Goal: Find specific page/section: Find specific page/section

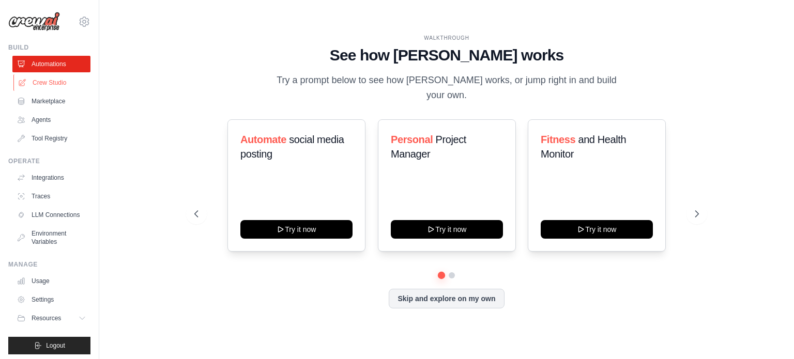
click at [45, 82] on link "Crew Studio" at bounding box center [52, 82] width 78 height 17
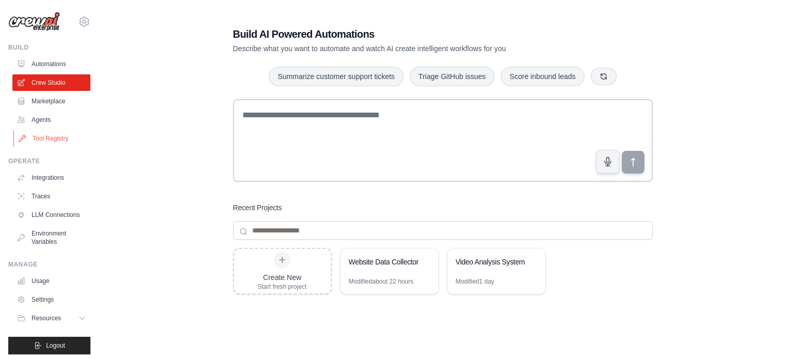
click at [60, 137] on link "Tool Registry" at bounding box center [52, 138] width 78 height 17
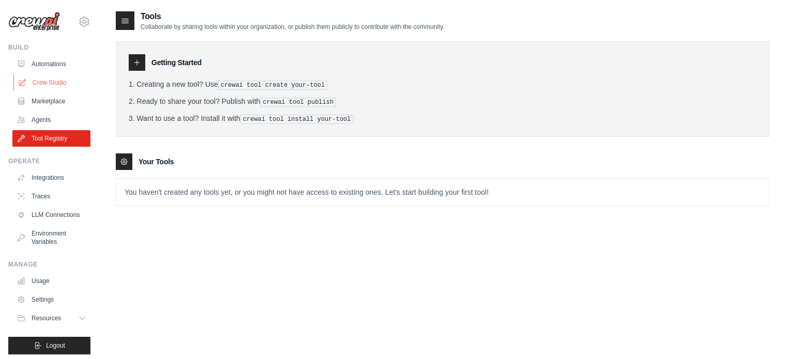
click at [39, 78] on link "Crew Studio" at bounding box center [52, 82] width 78 height 17
